Goal: Transaction & Acquisition: Purchase product/service

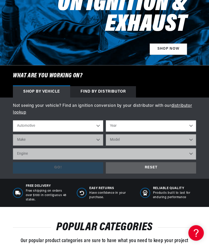
scroll to position [0, 160]
click at [165, 123] on select "Year 2022 2021 2020 2019 2018 2017 2016 2015 2014 2013 2012 2011 2010 2009 2008…" at bounding box center [151, 125] width 90 height 11
select select "1956"
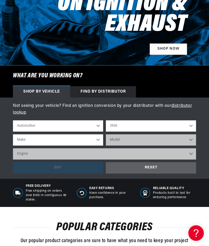
click at [22, 139] on select "Make Alfa Romeo Aston Martin Buick Cadillac Chevrolet Chrysler Dodge Ford GMC H…" at bounding box center [58, 139] width 90 height 11
select select "Chevrolet"
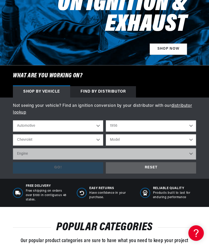
click at [151, 134] on select "Model Bel Air Corvette Nomad One-Fifty Series Sedan Delivery Suburban Truck Two…" at bounding box center [151, 139] width 90 height 11
select select "Bel-Air"
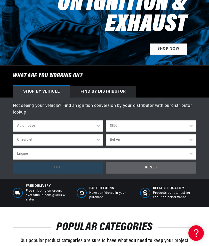
click at [21, 151] on select "Engine 235cid / 3.8L 235cid / 3.9L 261cid / 4.3L 265cid / 4.3L" at bounding box center [104, 153] width 183 height 11
select select "261cid-4.3L"
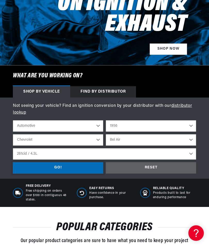
click at [42, 169] on div "GO!" at bounding box center [58, 168] width 90 height 12
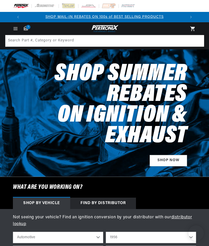
select select "1956"
select select "Chevrolet"
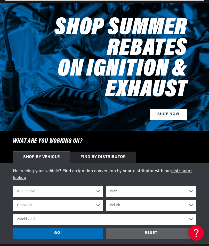
scroll to position [46, 0]
click at [24, 219] on select "235cid / 3.8L 235cid / 3.9L 261cid / 4.3L 265cid / 4.3L" at bounding box center [104, 218] width 183 height 11
select select "235cid-3.9L"
click at [48, 233] on div "GO!" at bounding box center [58, 233] width 90 height 12
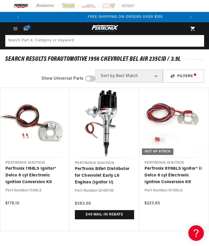
scroll to position [0, 163]
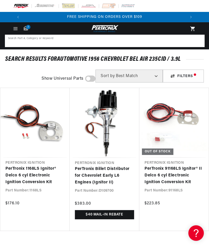
click at [16, 44] on input at bounding box center [104, 40] width 199 height 11
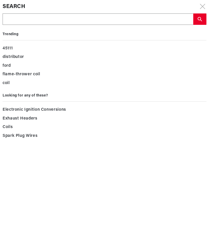
scroll to position [0, 0]
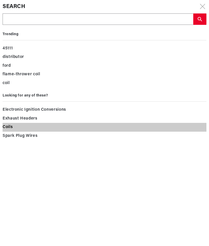
click at [5, 129] on span "Coils" at bounding box center [8, 127] width 10 height 7
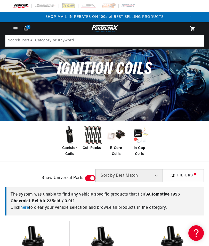
click at [61, 136] on img at bounding box center [69, 135] width 21 height 21
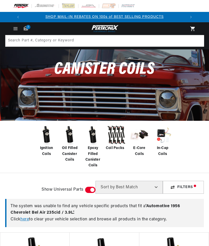
checkbox input "true"
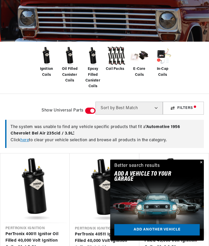
scroll to position [79, 0]
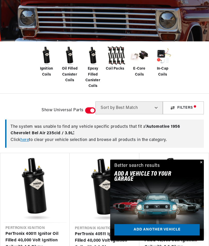
click at [198, 231] on link "PerTronix 45011 Ignitor II Oil Filled 45,000 Volt Ignition Coil with 0.6 Ohms R…" at bounding box center [174, 241] width 59 height 20
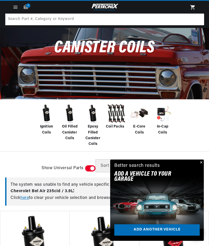
scroll to position [0, 163]
click at [202, 165] on button "Close" at bounding box center [201, 162] width 6 height 6
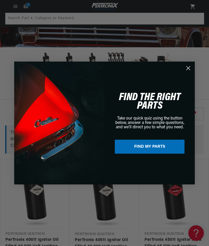
scroll to position [73, 0]
click at [186, 69] on circle "Close dialog" at bounding box center [188, 68] width 9 height 9
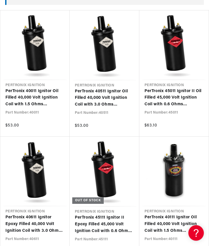
scroll to position [0, 0]
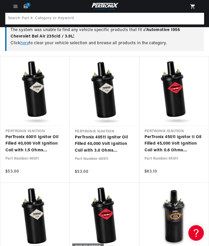
click at [195, 134] on link "PerTronix 45011 Ignitor II Oil Filled 45,000 Volt Ignition Coil with 0.6 Ohms R…" at bounding box center [174, 144] width 59 height 20
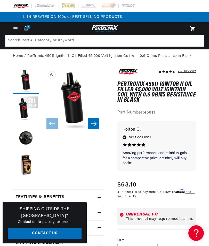
scroll to position [0, 163]
click at [41, 131] on button "Open media 1 in modal" at bounding box center [41, 131] width 0 height 0
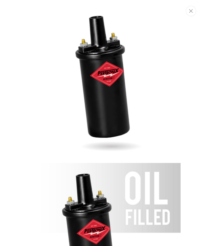
click at [50, 50] on img "Media gallery" at bounding box center [104, 81] width 152 height 152
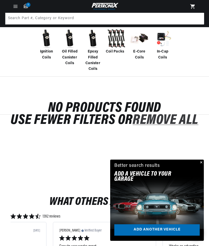
scroll to position [0, 163]
click at [64, 47] on img at bounding box center [69, 38] width 21 height 21
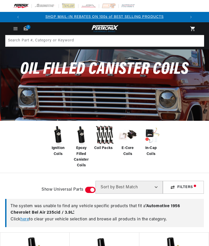
checkbox input "true"
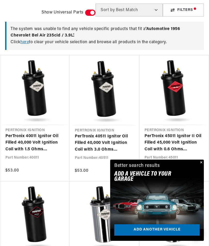
click at [100, 133] on link "PerTronix 40511 Ignitor Oil Filled 40,000 Volt Ignition Coil with 3.0 Ohms Resi…" at bounding box center [104, 143] width 59 height 20
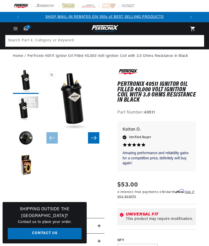
click at [21, 136] on button "Load image 3 in gallery view" at bounding box center [26, 138] width 26 height 26
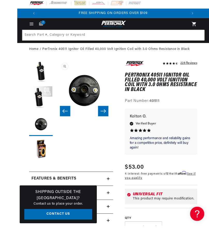
scroll to position [15, 0]
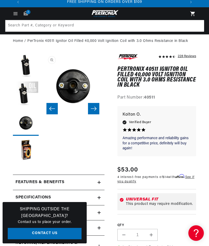
click at [24, 151] on button "Load image 4 in gallery view" at bounding box center [26, 151] width 26 height 26
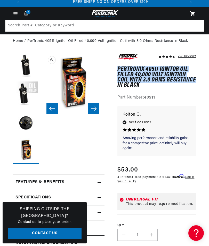
scroll to position [0, 163]
click at [182, 0] on p "FREE SHIPPING ON ORDERS OVER $109" at bounding box center [104, 2] width 163 height 6
